Goal: Transaction & Acquisition: Purchase product/service

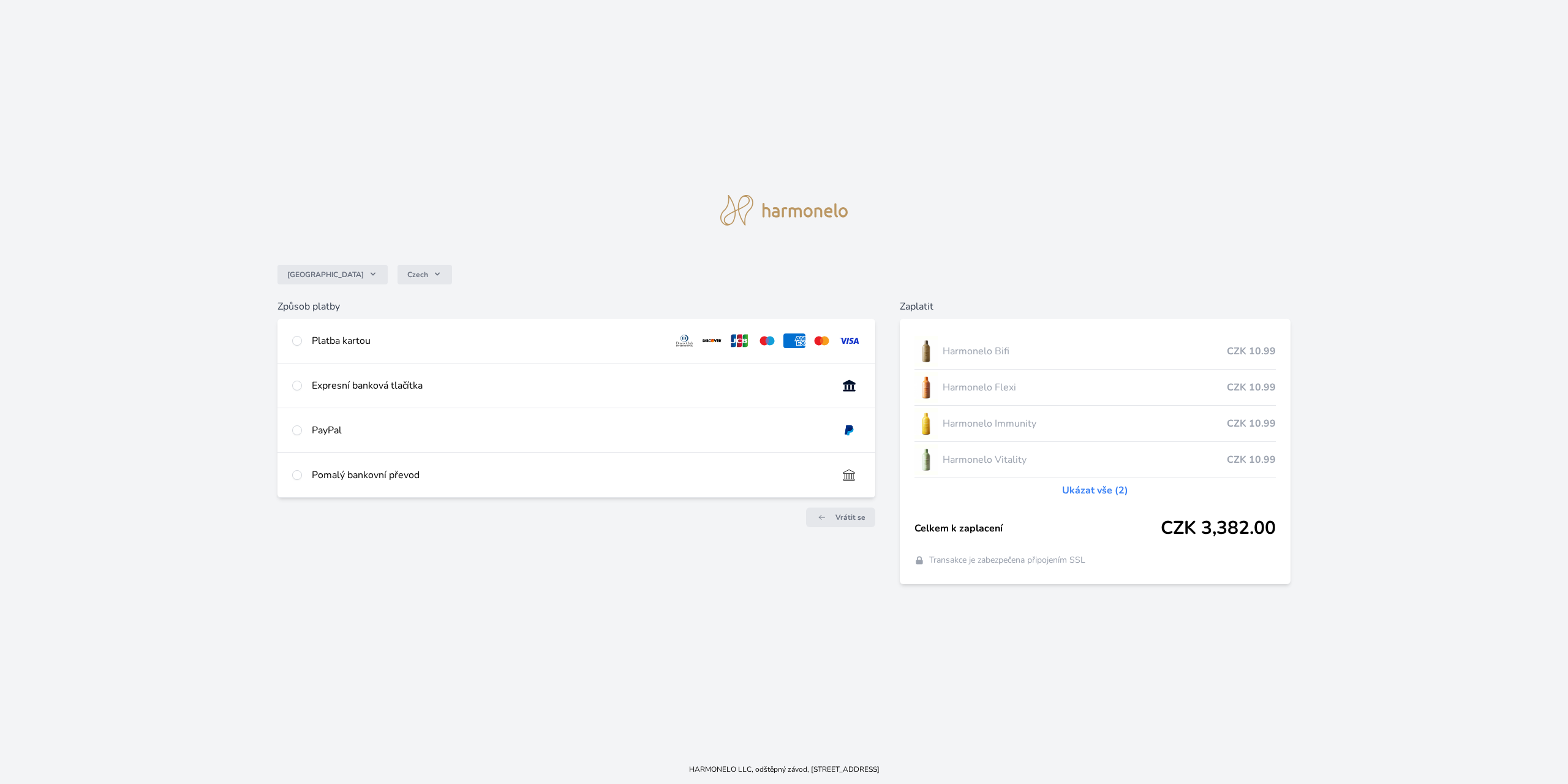
click at [346, 334] on div "Platba kartou" at bounding box center [488, 340] width 352 height 14
radio input "true"
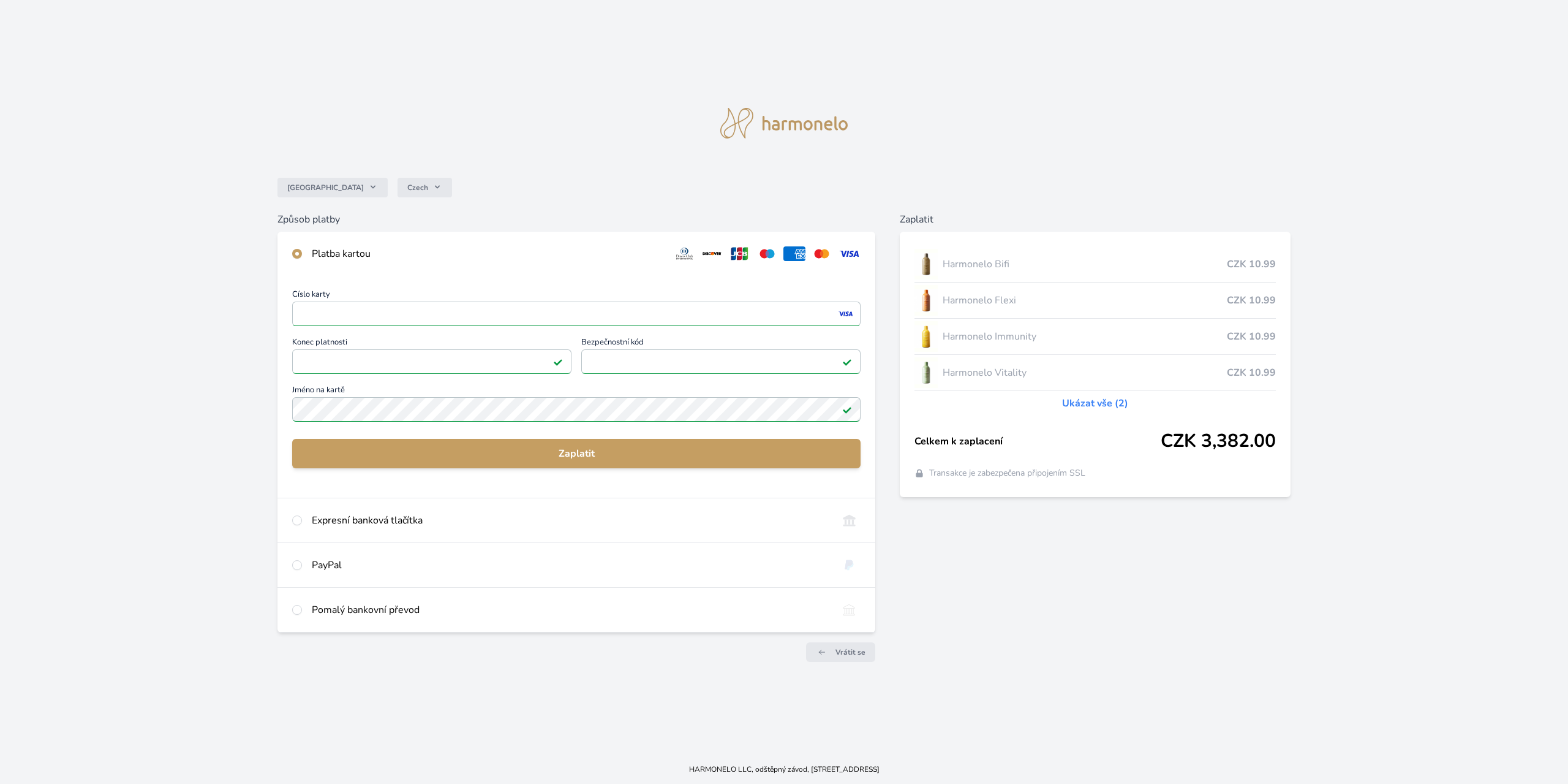
click at [845, 413] on img at bounding box center [847, 409] width 10 height 10
click at [845, 412] on img at bounding box center [847, 409] width 10 height 10
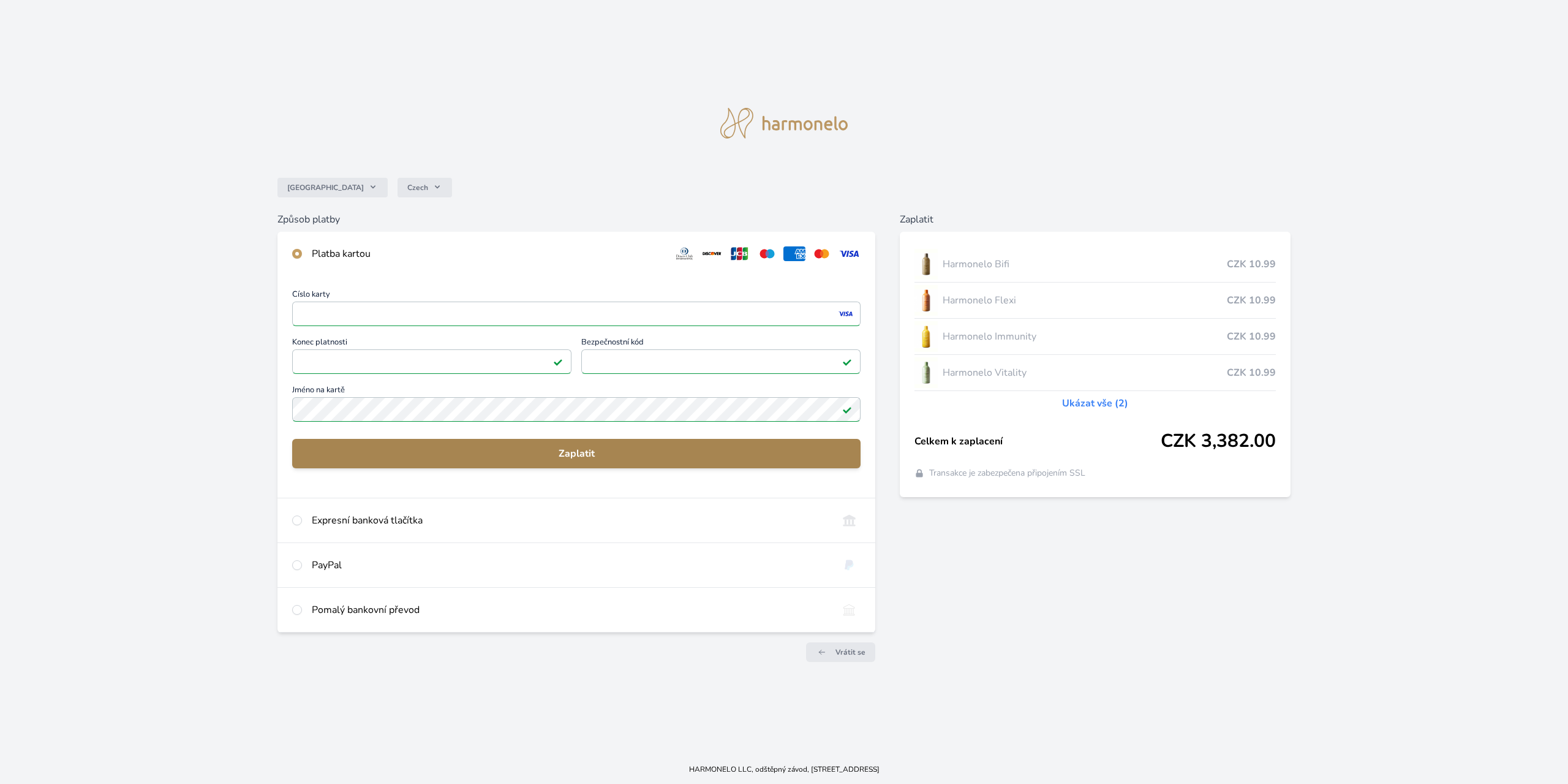
click at [738, 445] on button "Zaplatit" at bounding box center [576, 453] width 568 height 29
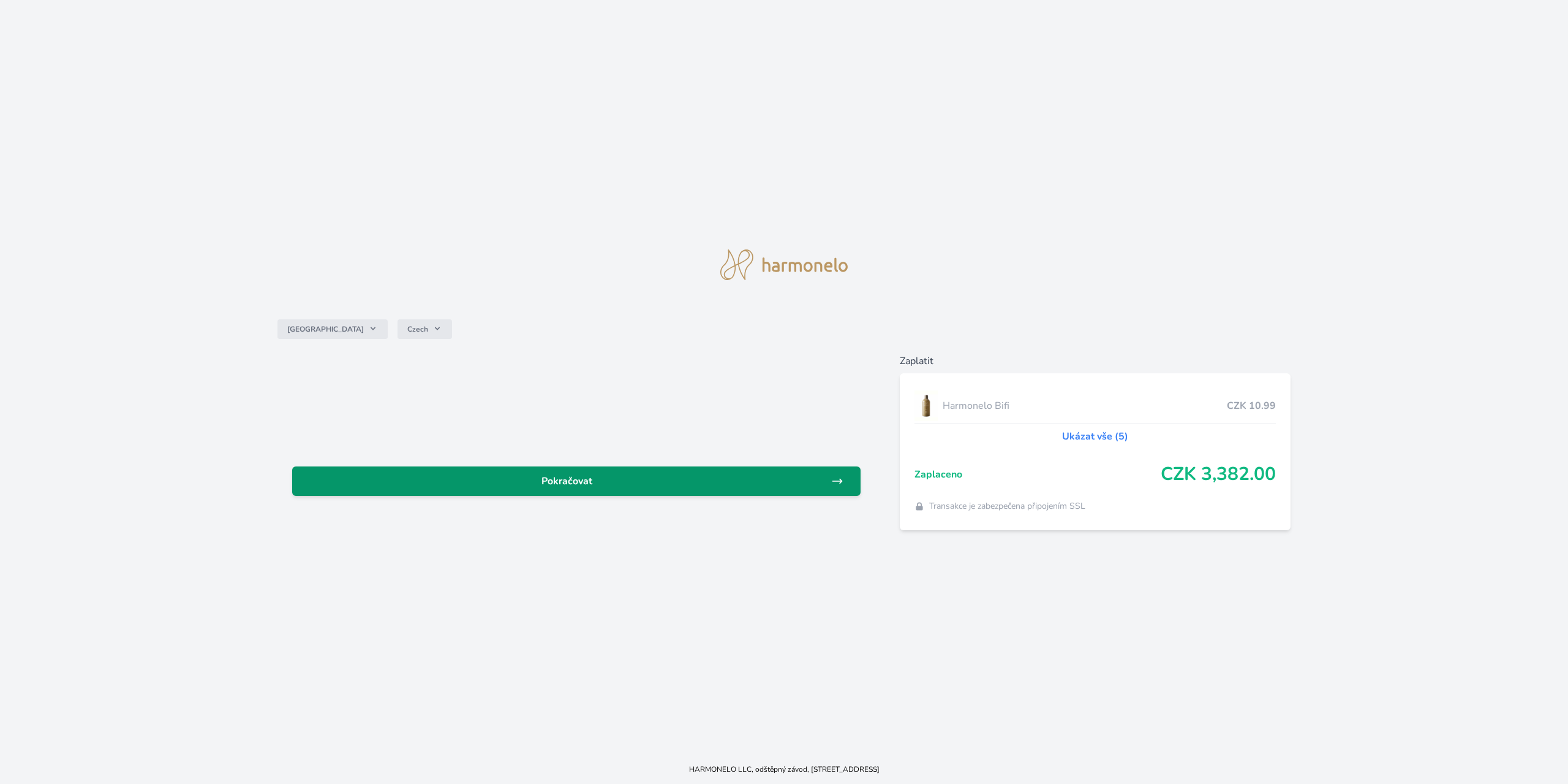
click at [636, 484] on span "Pokračovat" at bounding box center [567, 481] width 529 height 14
